Goal: Task Accomplishment & Management: Use online tool/utility

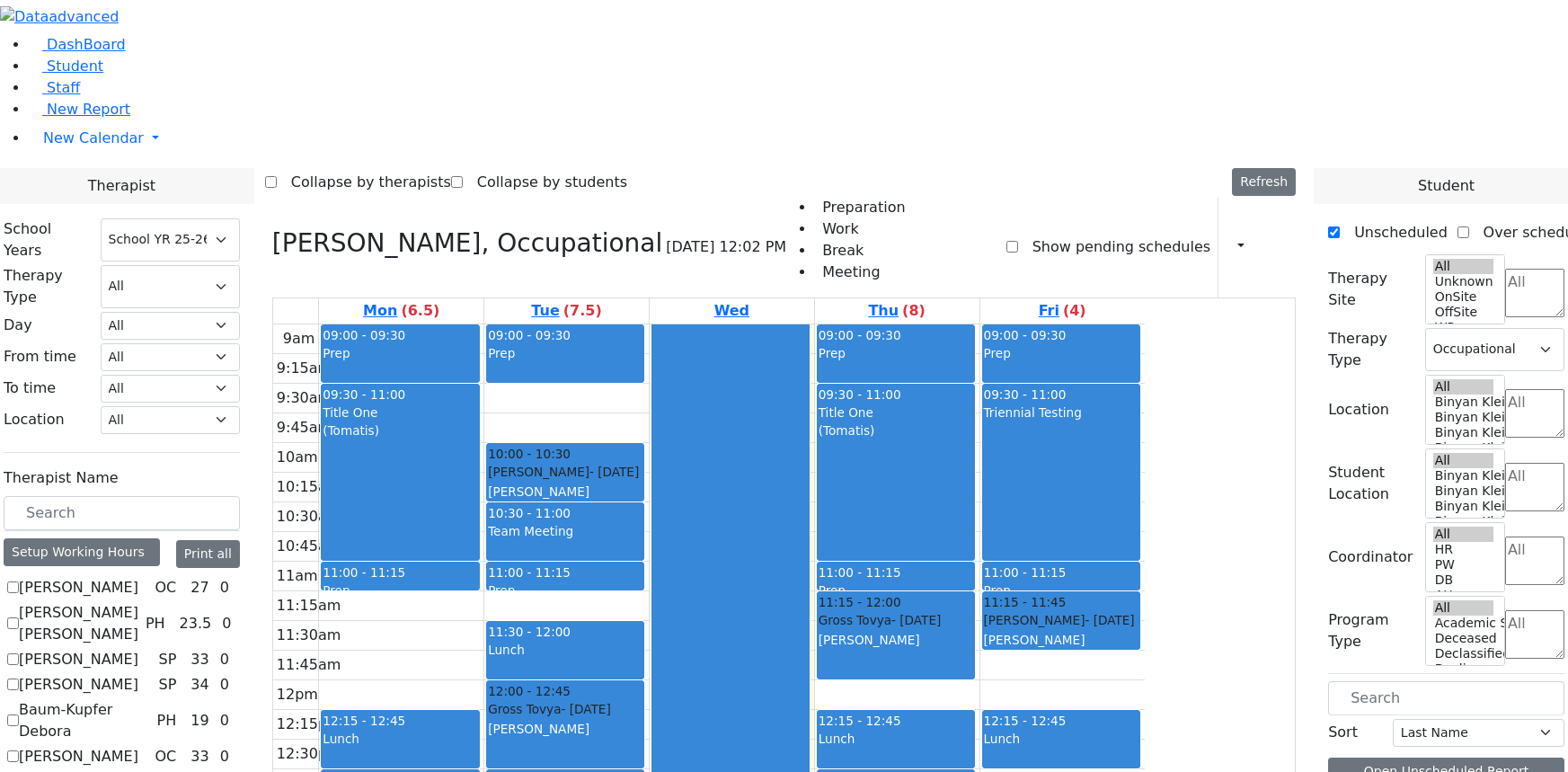
select select "212"
select select "1"
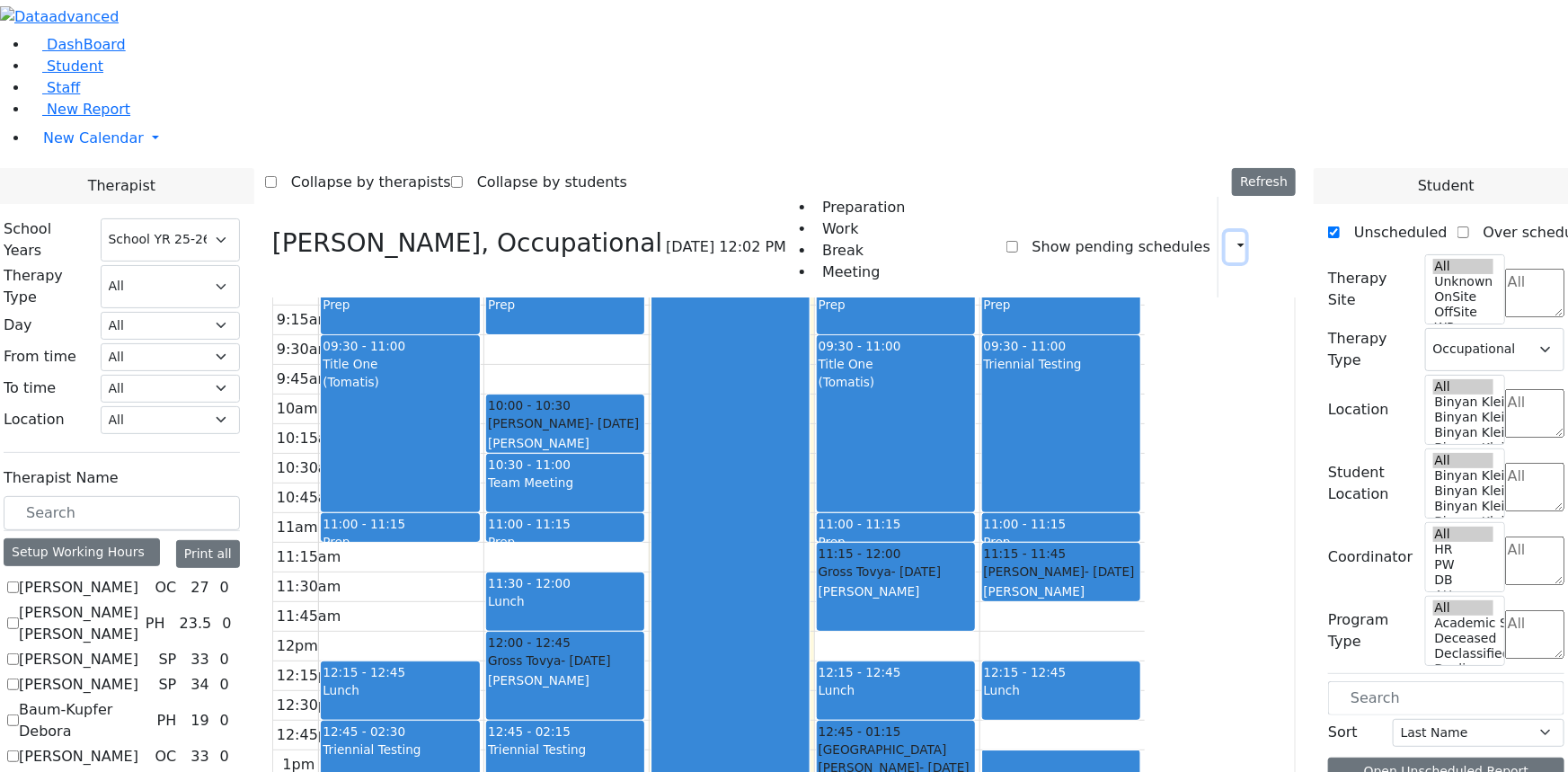
click at [1230, 238] on icon "button" at bounding box center [1230, 246] width 0 height 17
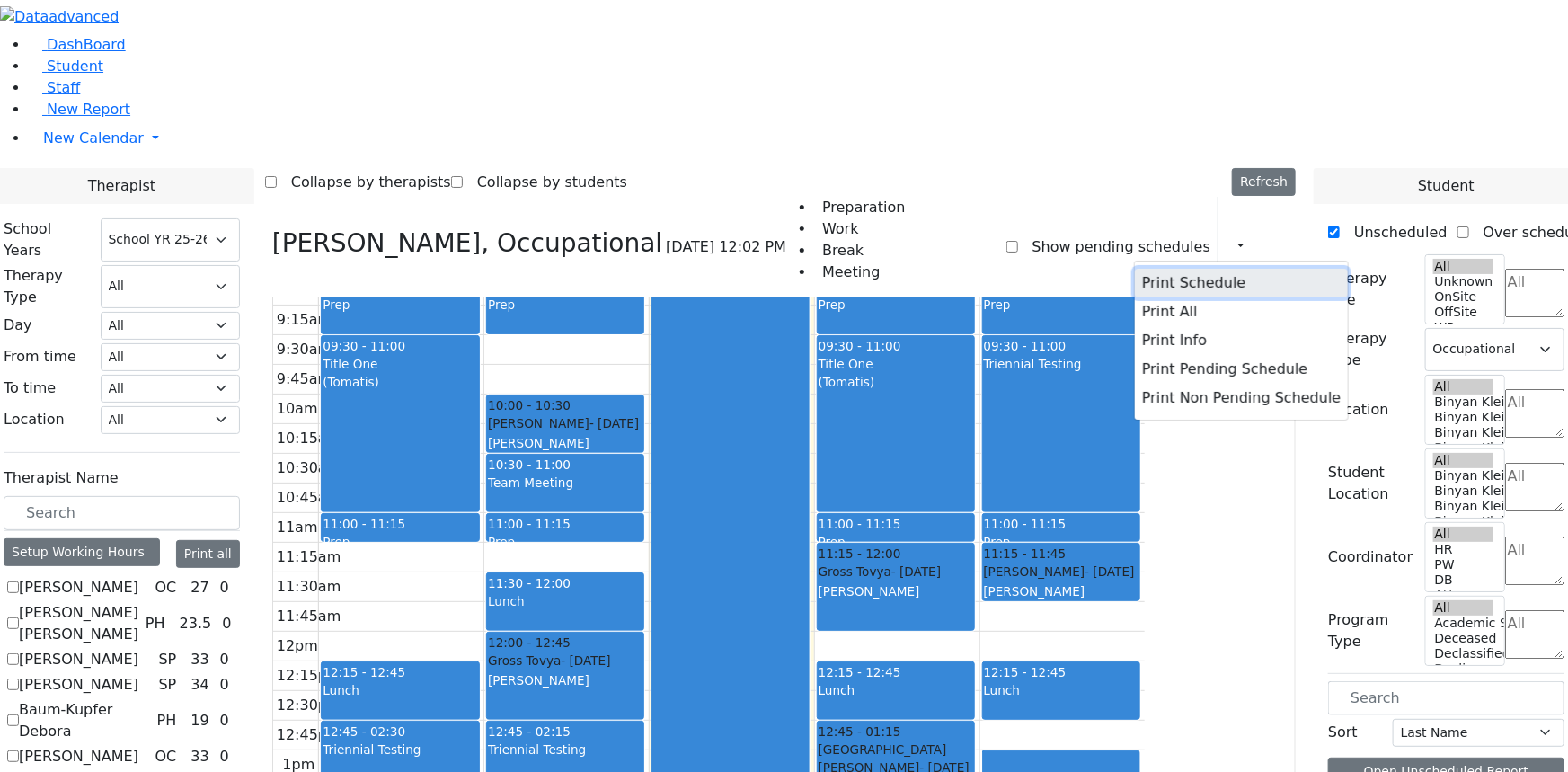
click at [1177, 269] on button "Print Schedule" at bounding box center [1241, 283] width 213 height 29
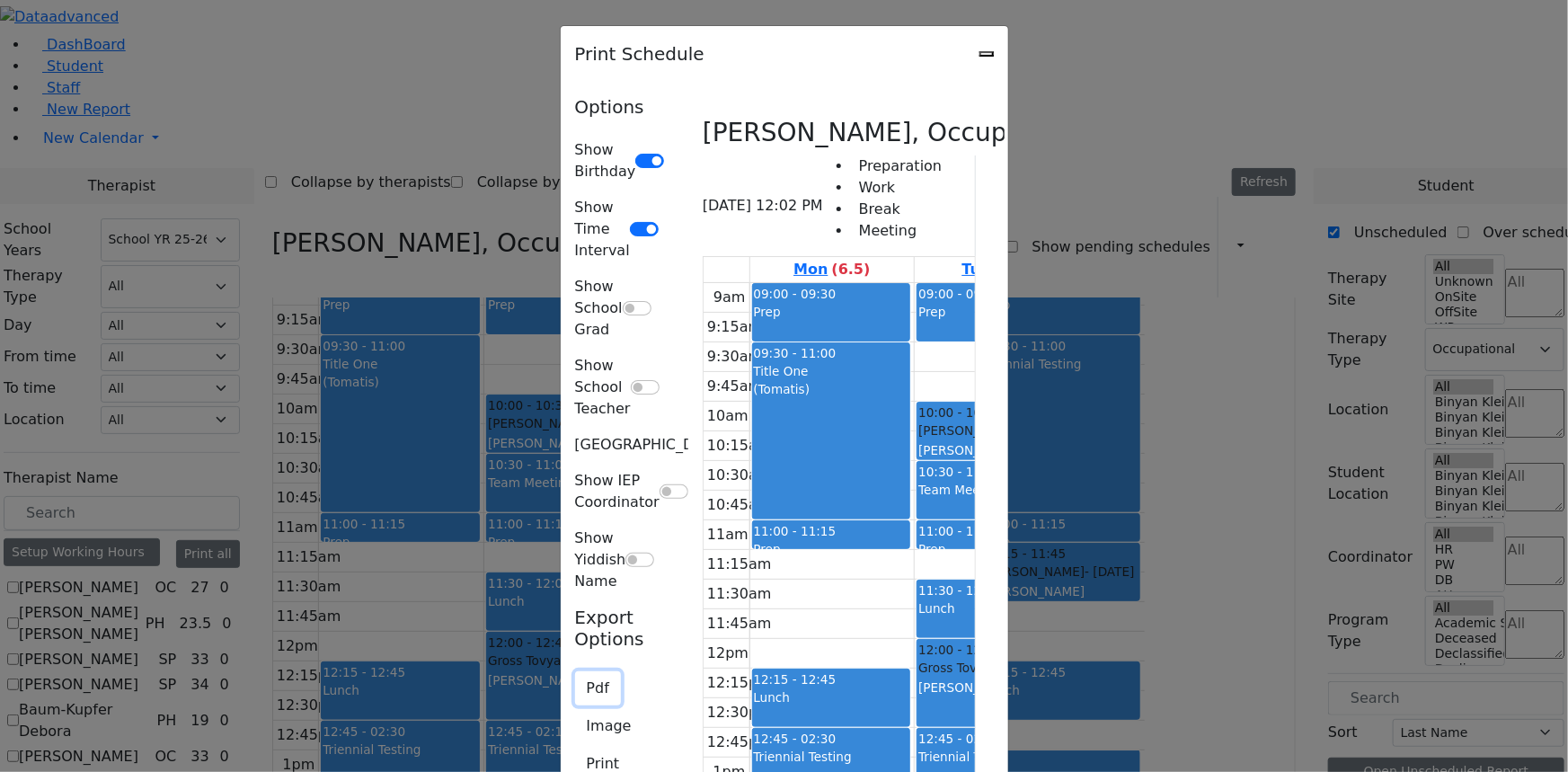
click at [575, 671] on button "Pdf" at bounding box center [597, 688] width 46 height 34
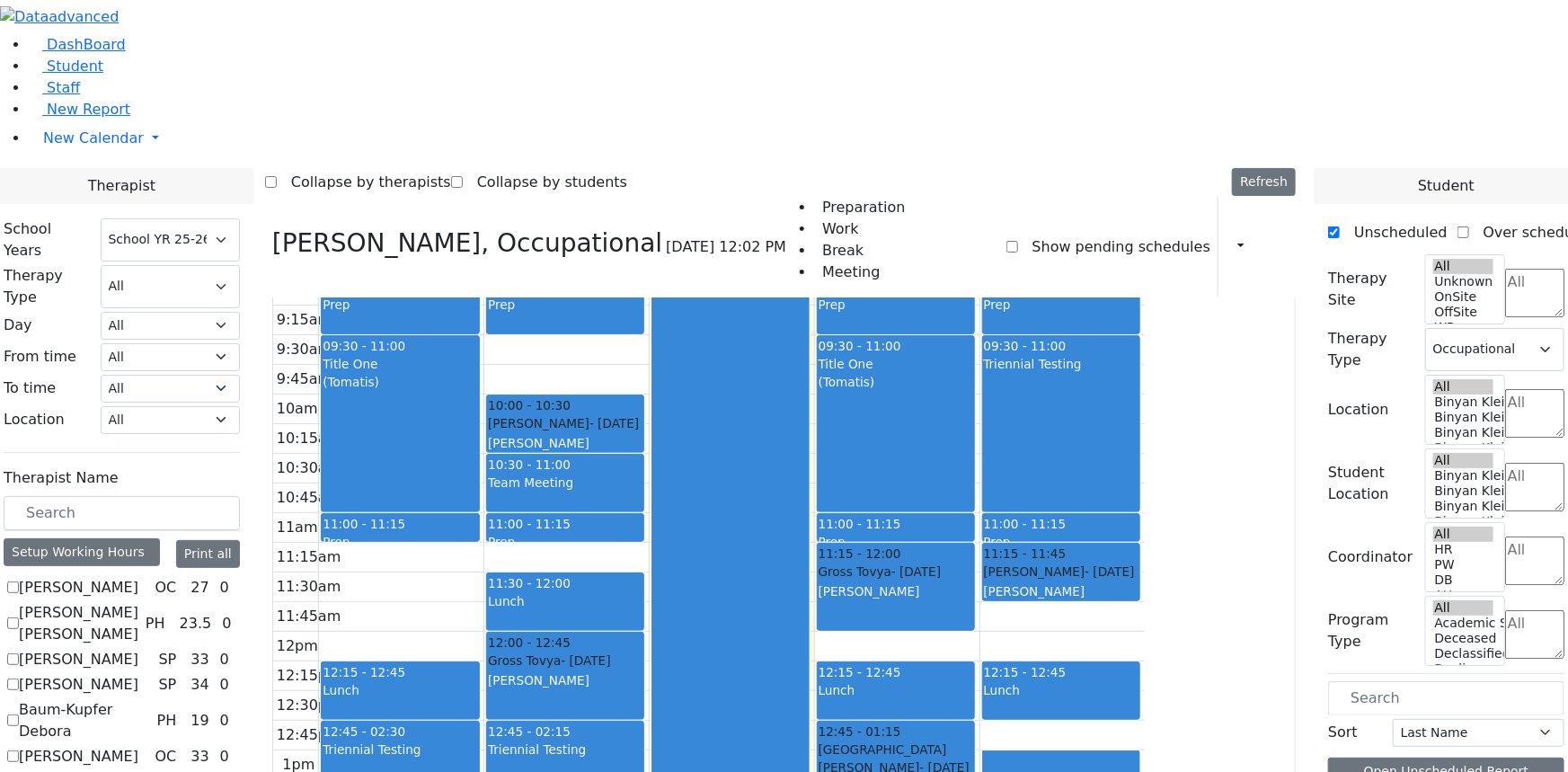
checkbox input "false"
select select
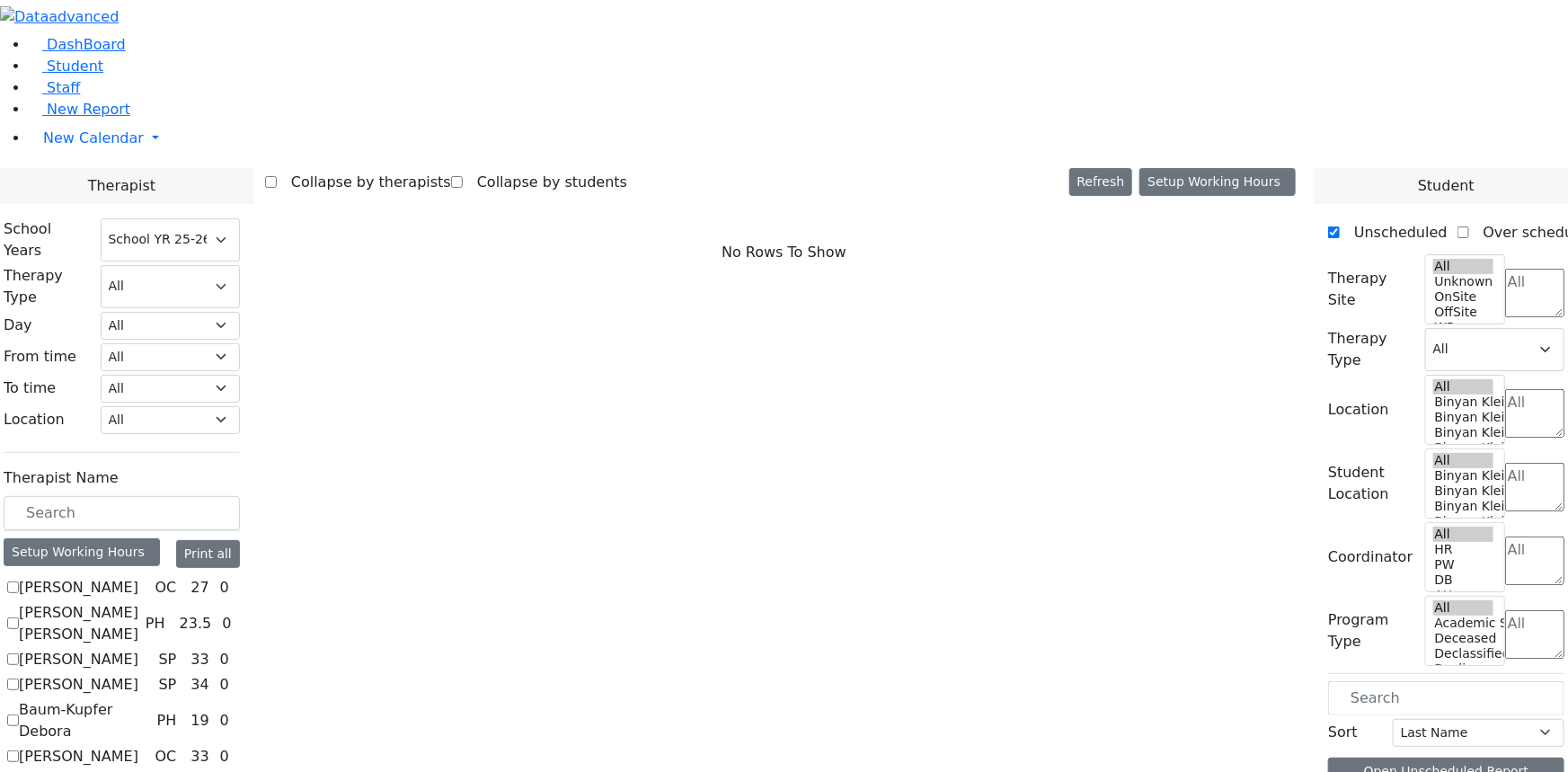
scroll to position [1388, 0]
checkbox input "true"
select select "2"
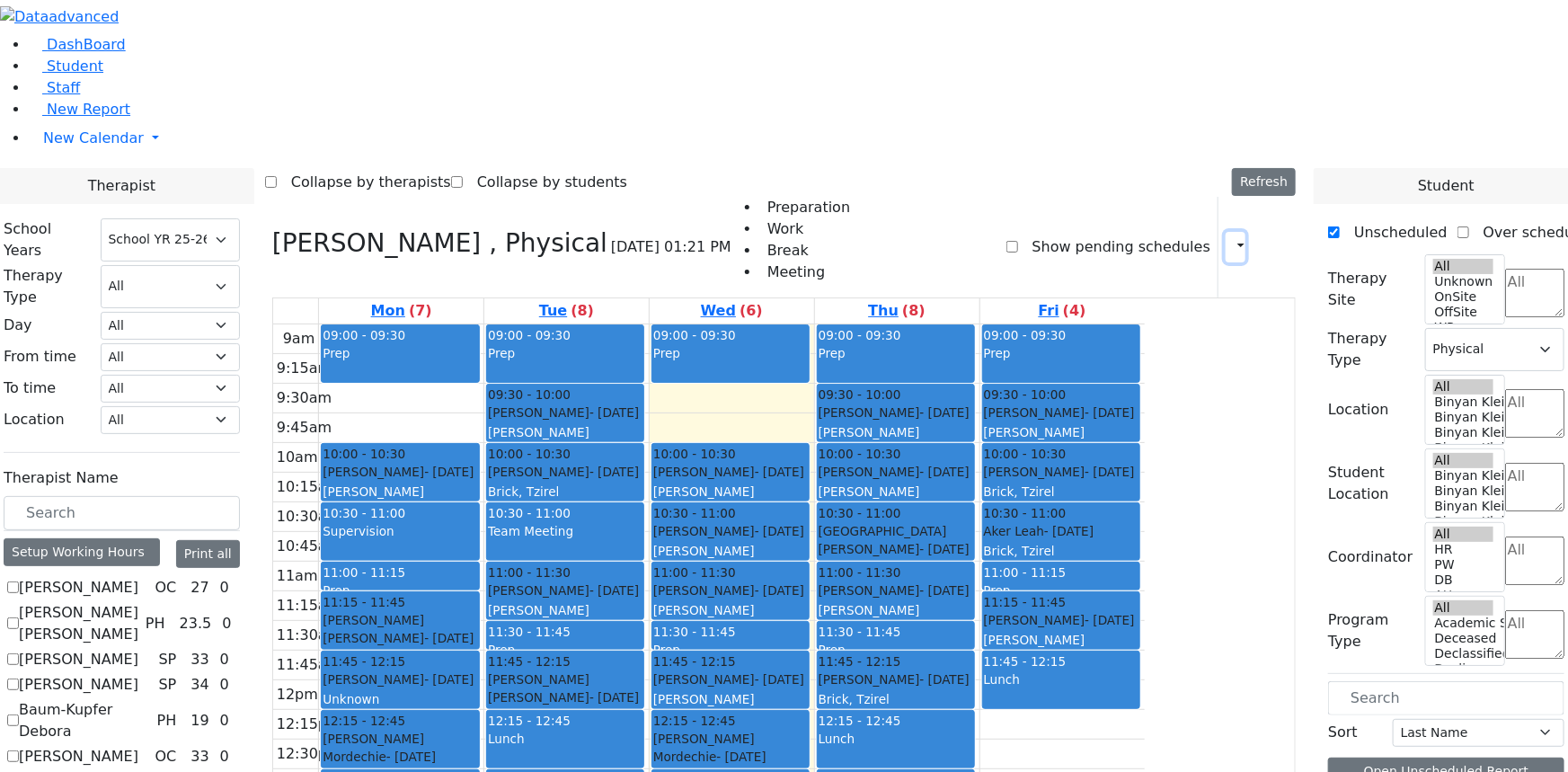
click at [1230, 238] on icon "button" at bounding box center [1230, 246] width 0 height 17
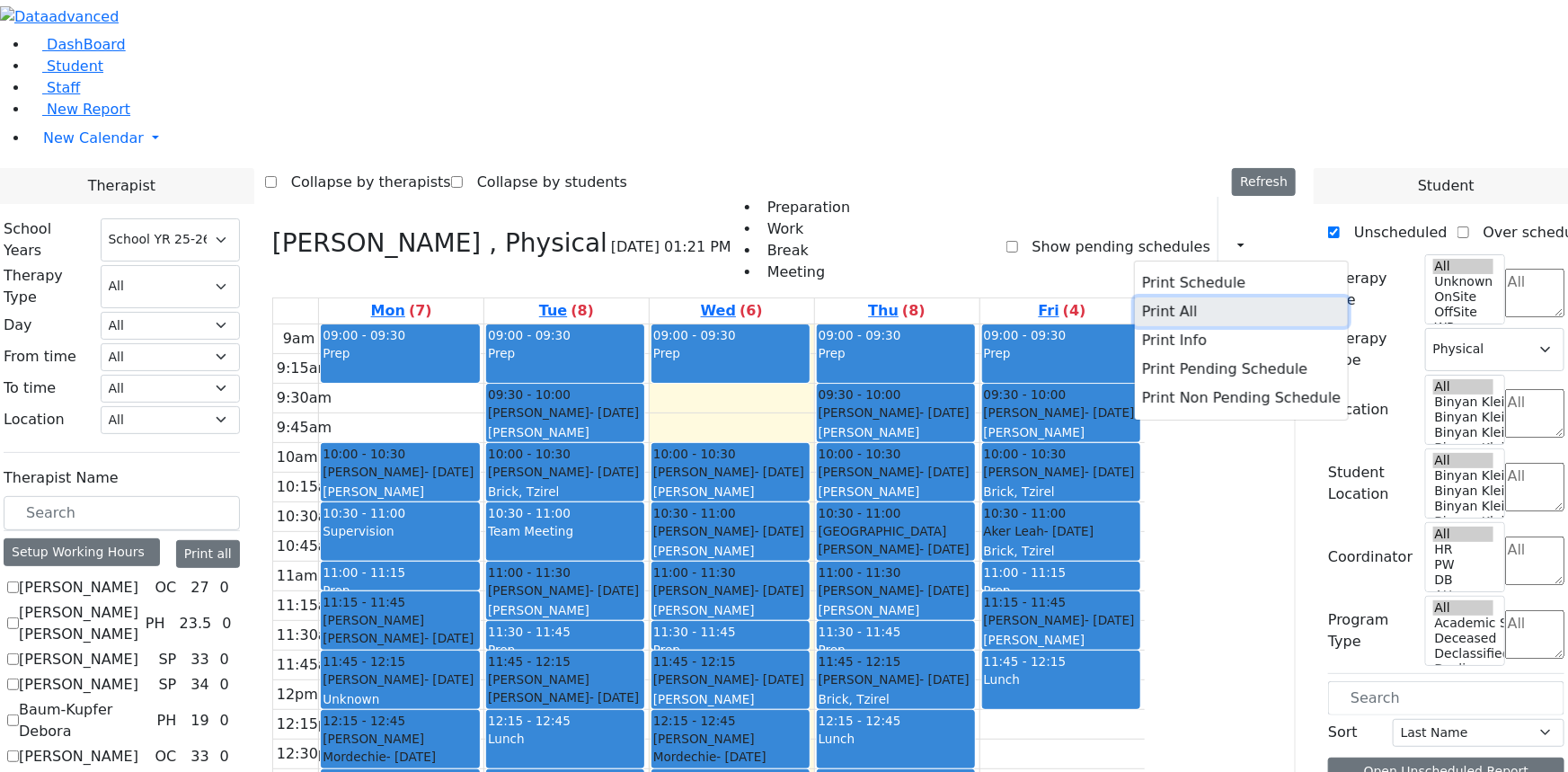
click at [1152, 297] on button "Print All" at bounding box center [1241, 311] width 213 height 29
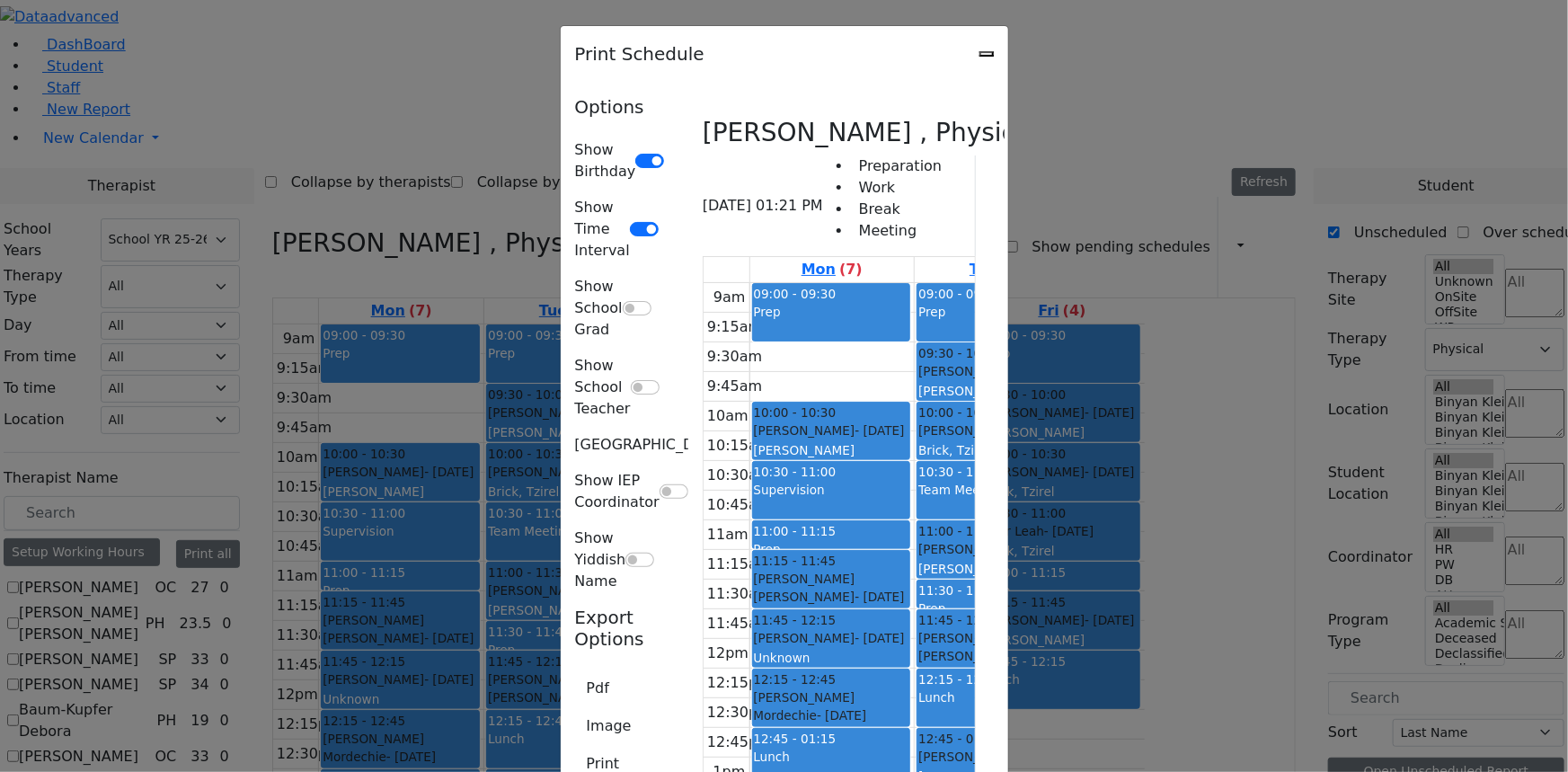
type input "A_Reiss@kjsd.k12.ny.us"
type textarea "This is schedule for Reiss Adeena"
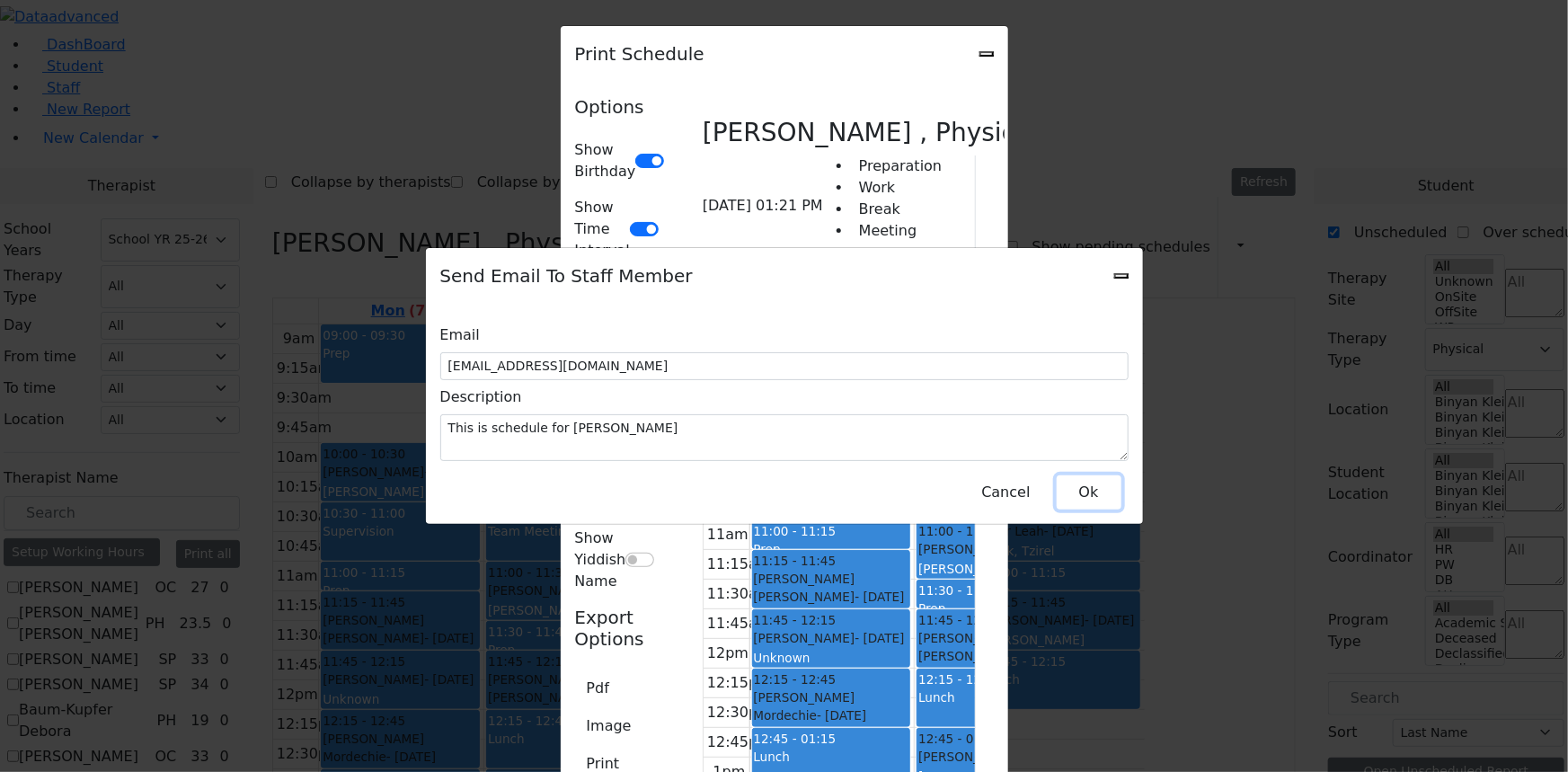
click at [1085, 480] on button "Ok" at bounding box center [1088, 492] width 65 height 34
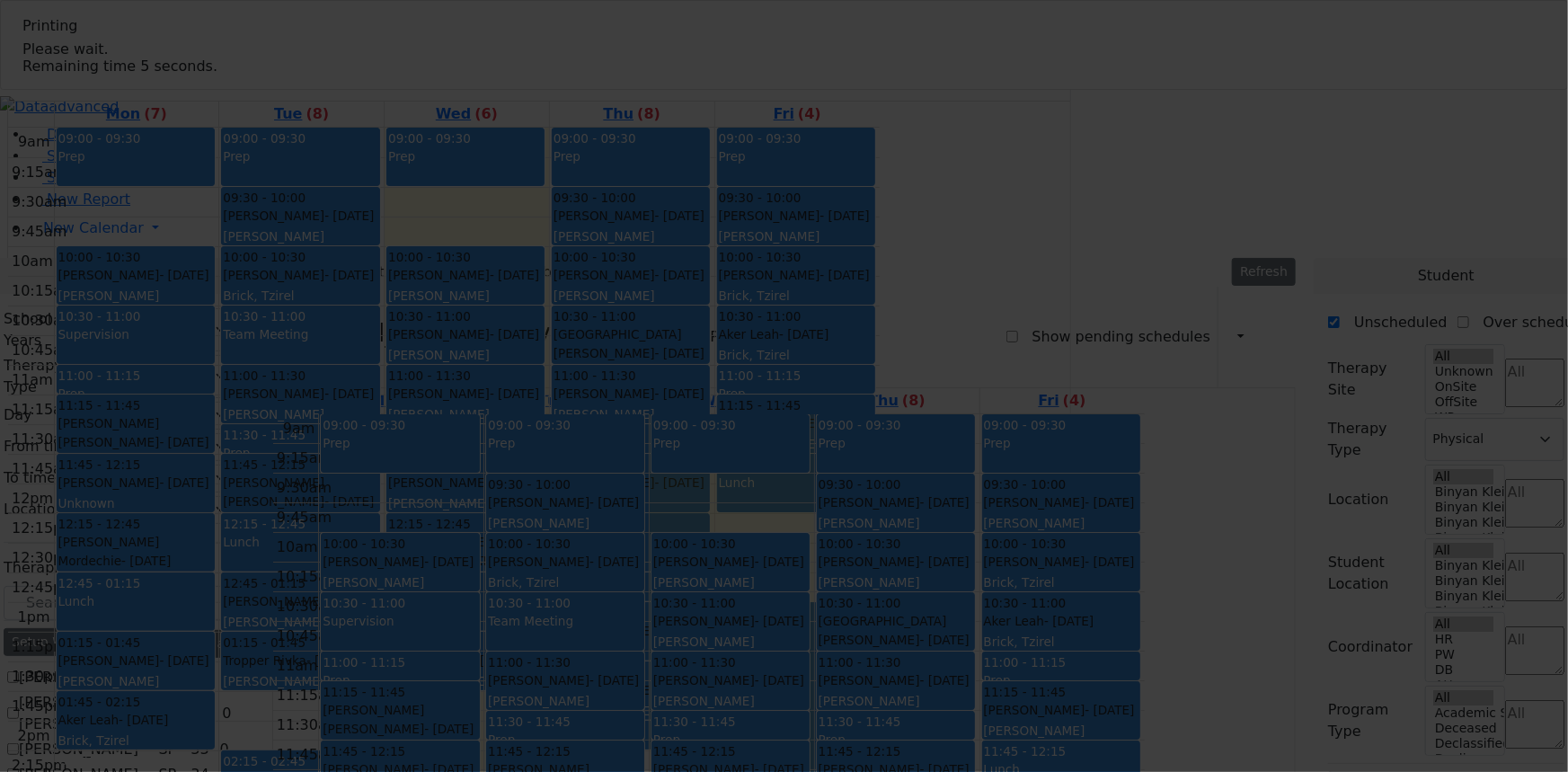
select select "212"
select select "2"
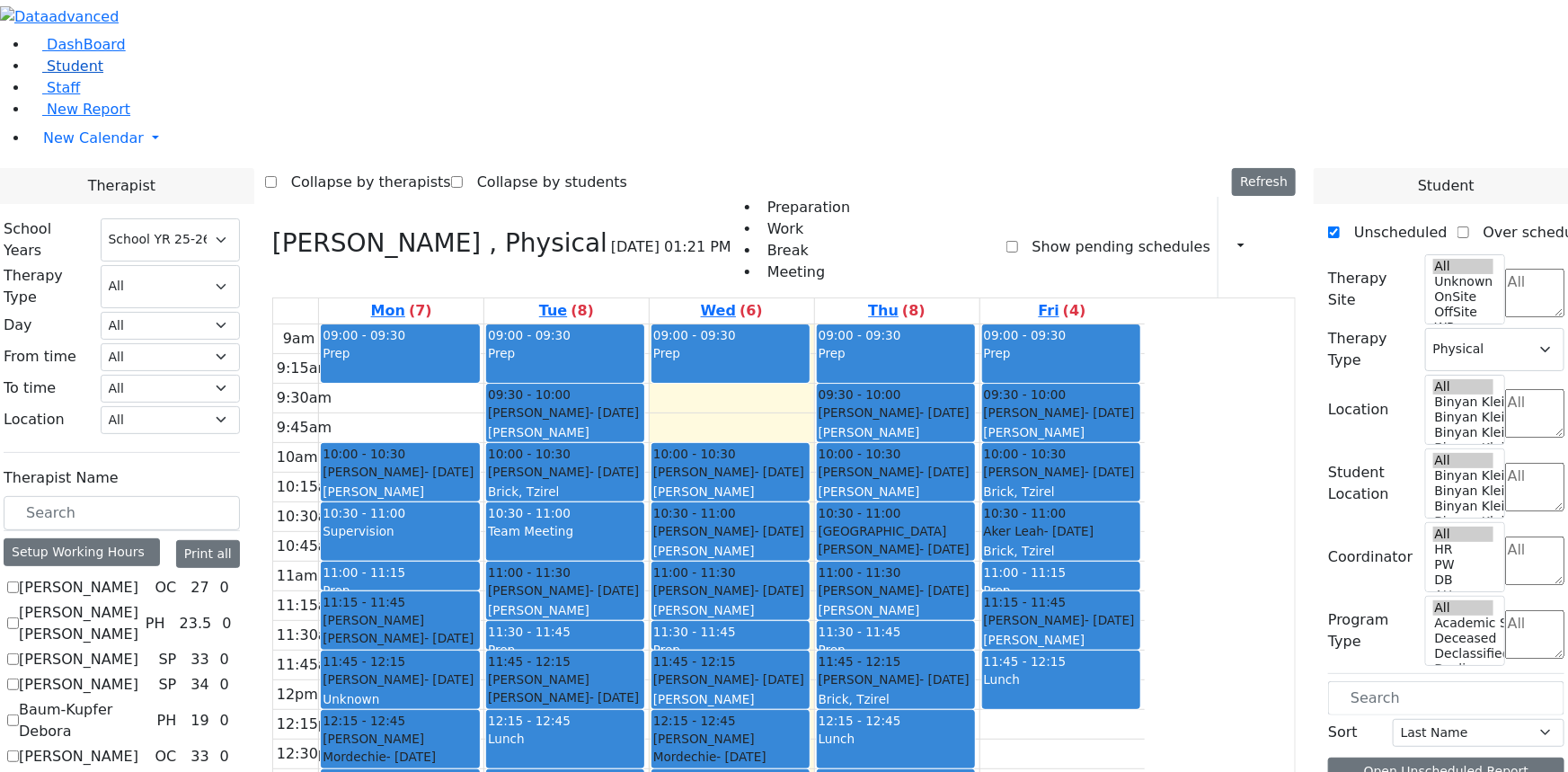
click at [55, 74] on span "Student" at bounding box center [75, 66] width 56 height 17
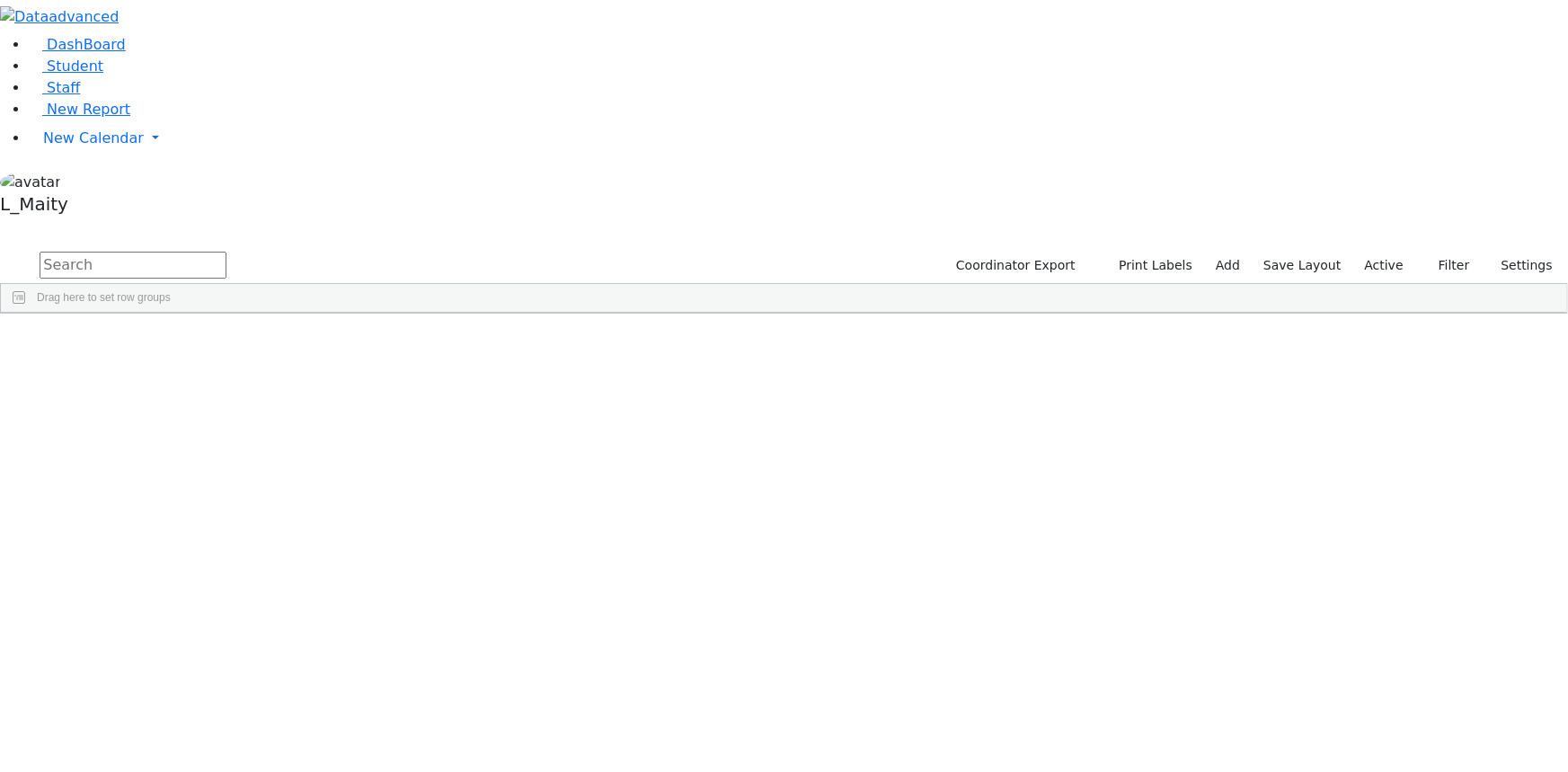
scroll to position [6531, 0]
click at [533, 485] on span "PW" at bounding box center [525, 491] width 17 height 12
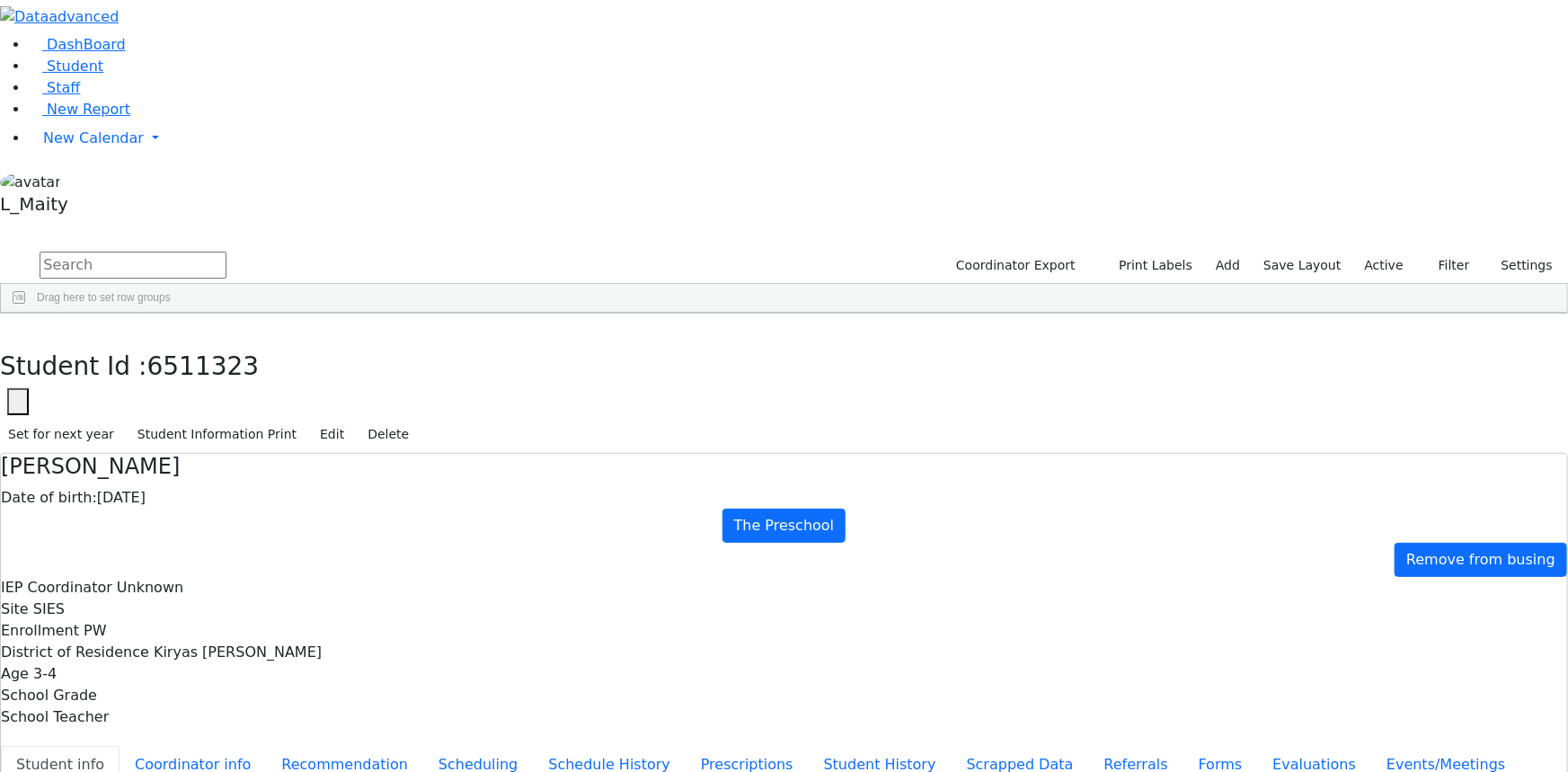
scroll to position [59, 0]
click at [423, 746] on button "Scheduling" at bounding box center [478, 764] width 110 height 38
click at [119, 746] on button "Student info" at bounding box center [60, 764] width 119 height 38
click at [423, 746] on button "Scheduling" at bounding box center [478, 764] width 110 height 38
click at [57, 74] on span "Student" at bounding box center [75, 66] width 56 height 17
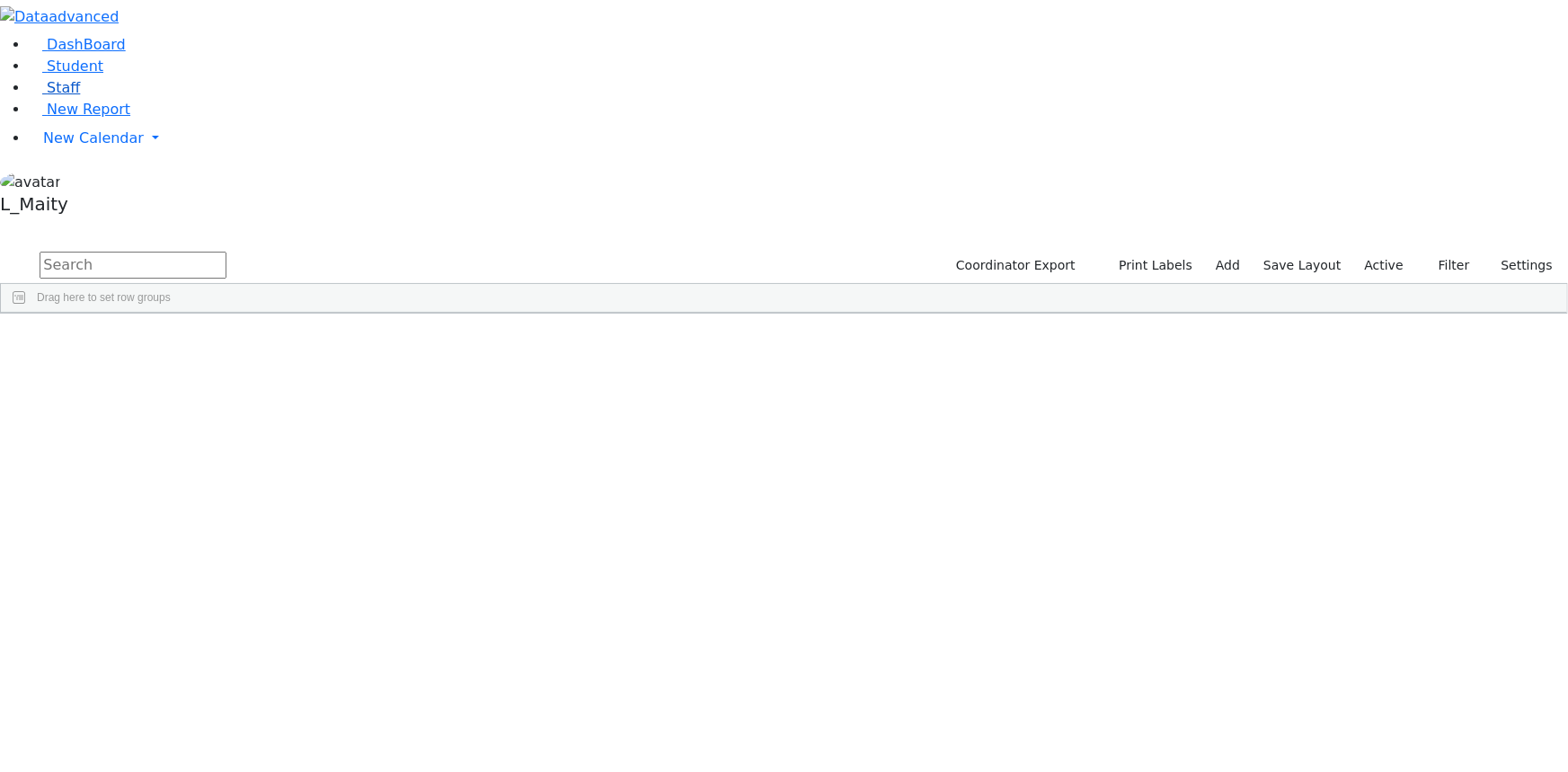
click at [55, 96] on span "Staff" at bounding box center [63, 87] width 33 height 17
